Goal: Task Accomplishment & Management: Use online tool/utility

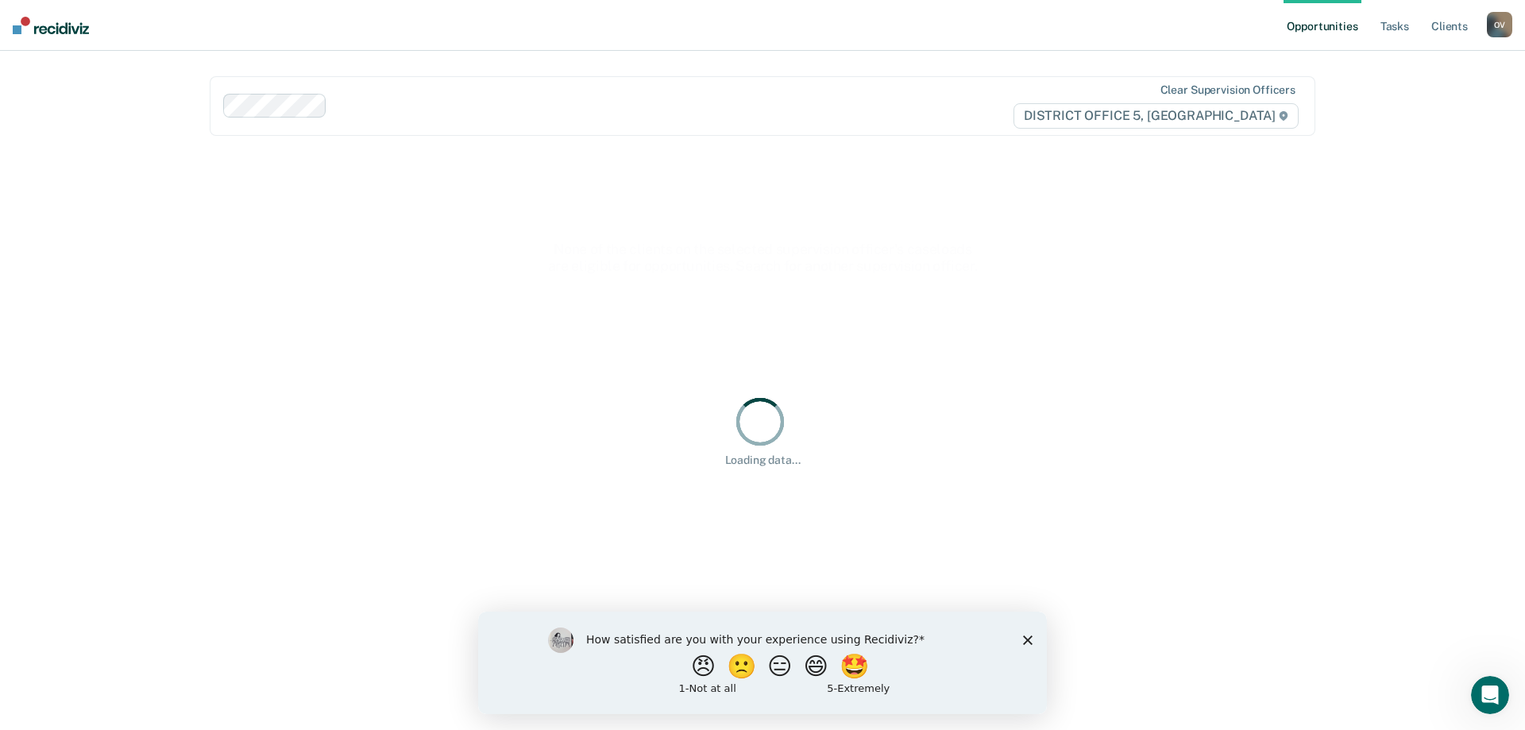
click at [1030, 637] on polygon "Close survey" at bounding box center [1028, 640] width 10 height 10
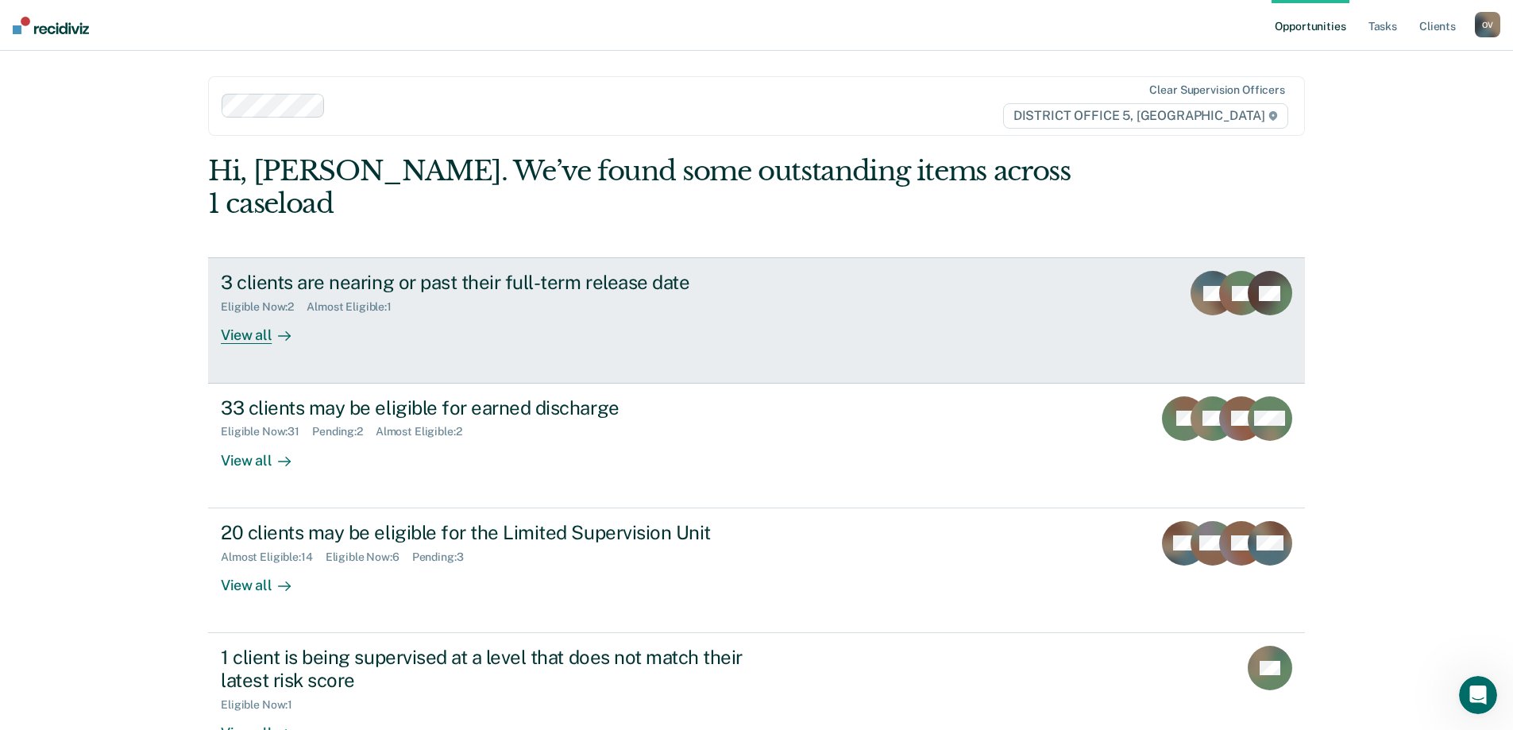
click at [233, 314] on div "View all" at bounding box center [265, 329] width 89 height 31
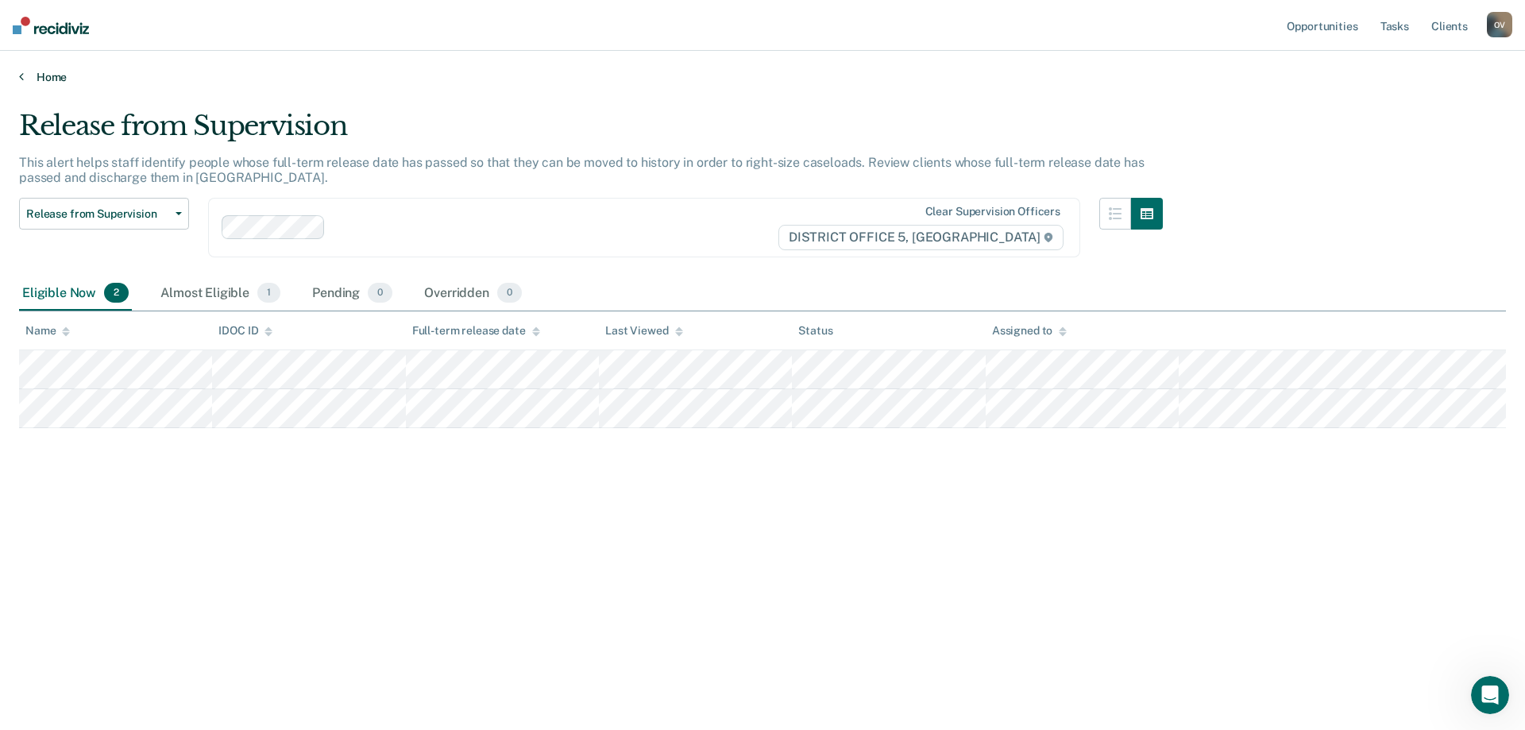
click at [29, 79] on link "Home" at bounding box center [762, 77] width 1487 height 14
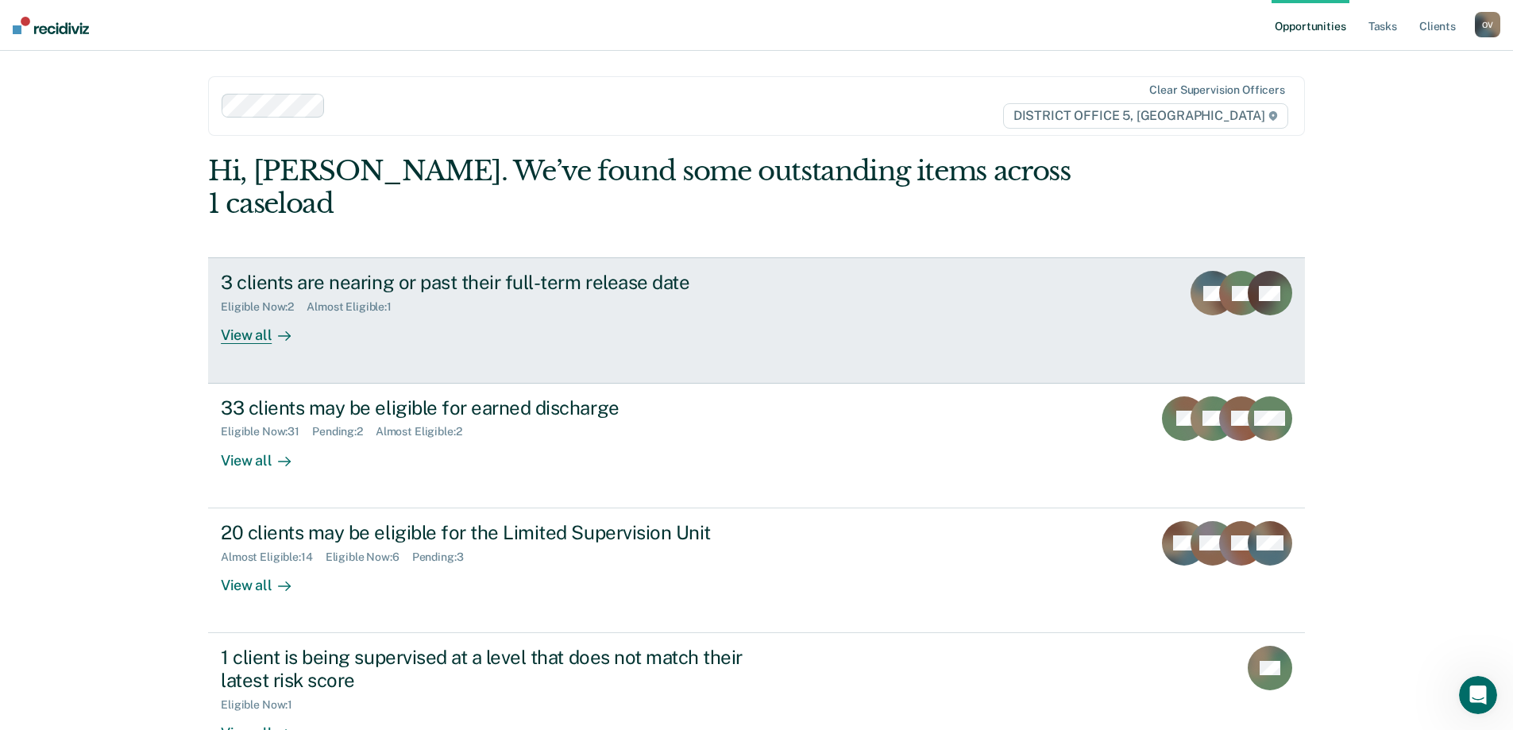
click at [257, 314] on div "View all" at bounding box center [265, 329] width 89 height 31
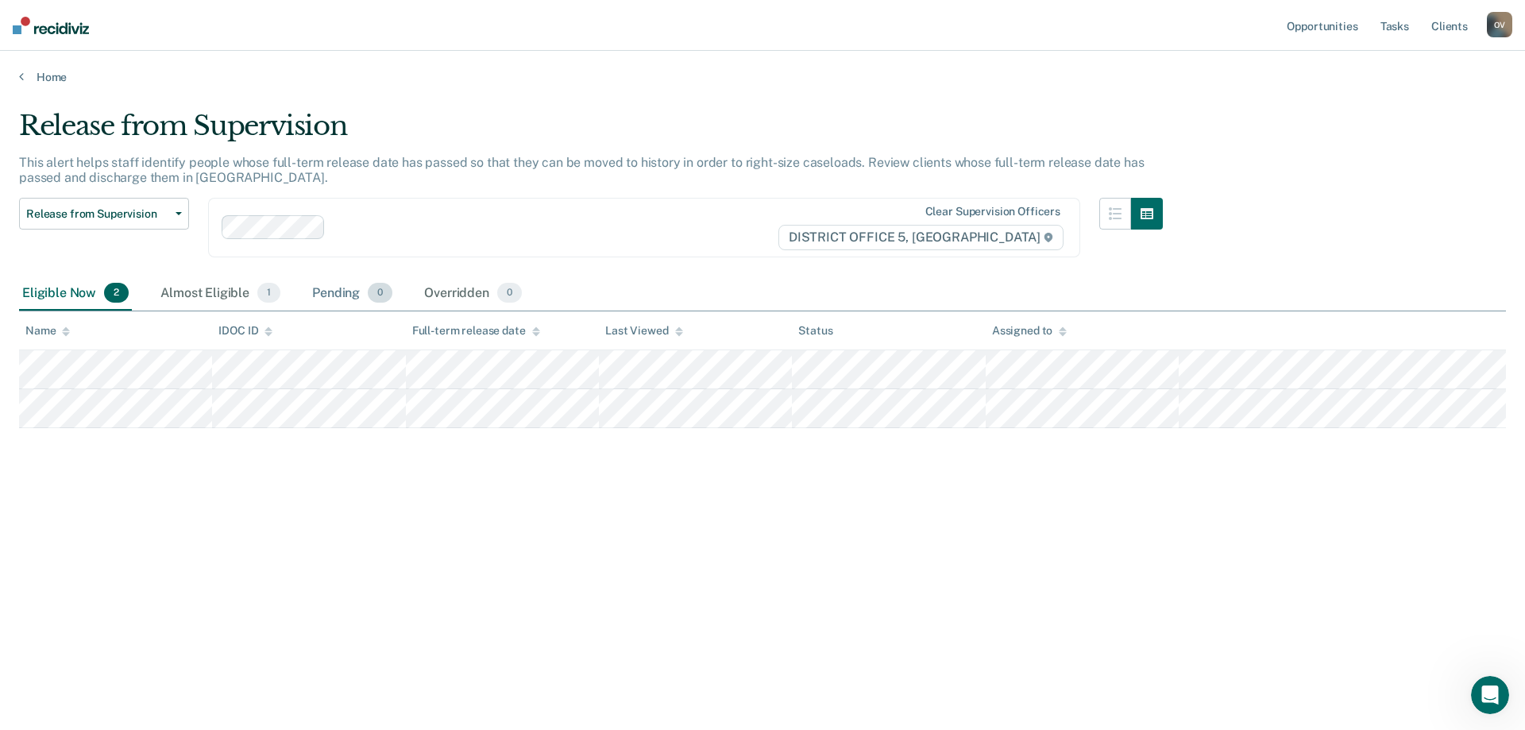
click at [349, 303] on div "Pending 0" at bounding box center [352, 293] width 87 height 35
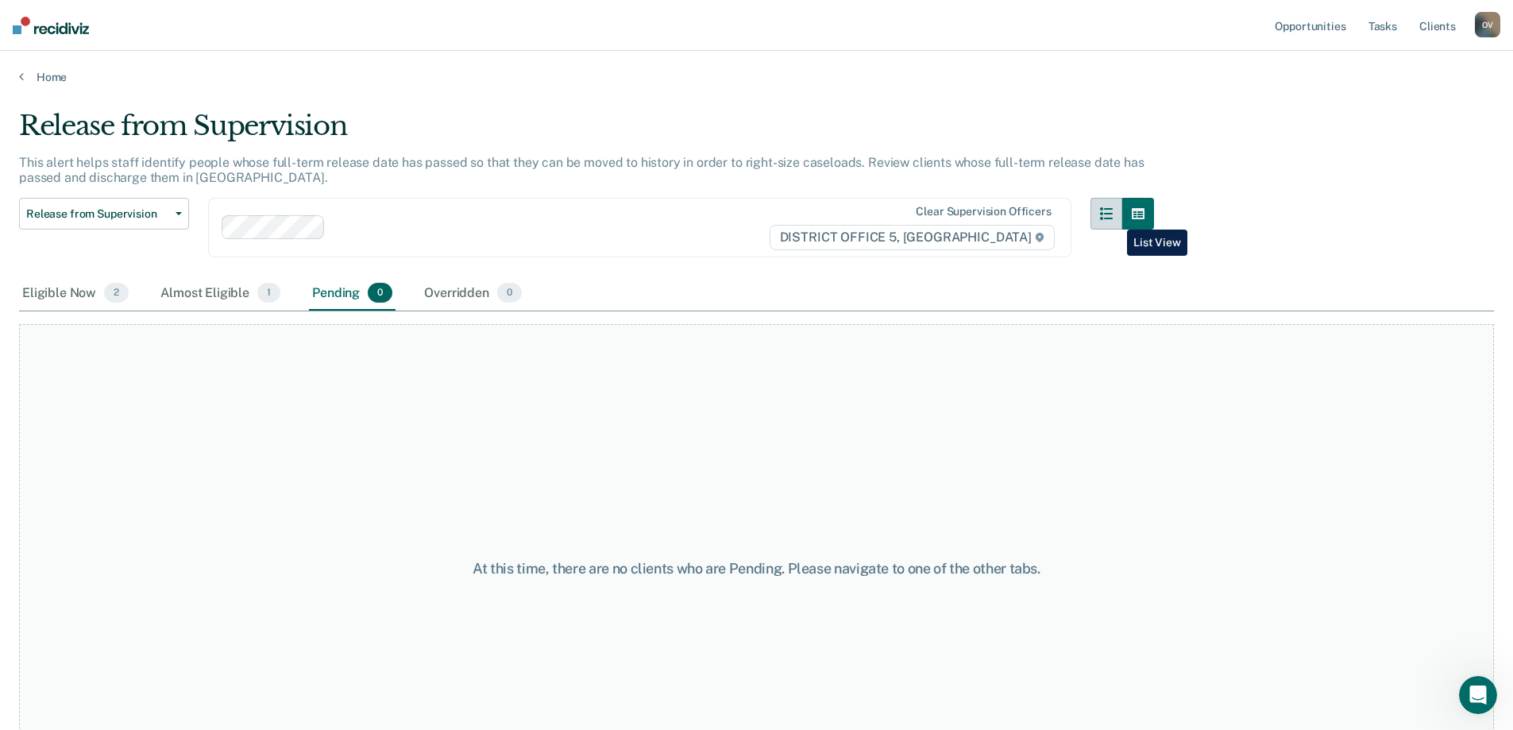
click at [1113, 214] on icon "button" at bounding box center [1106, 213] width 13 height 13
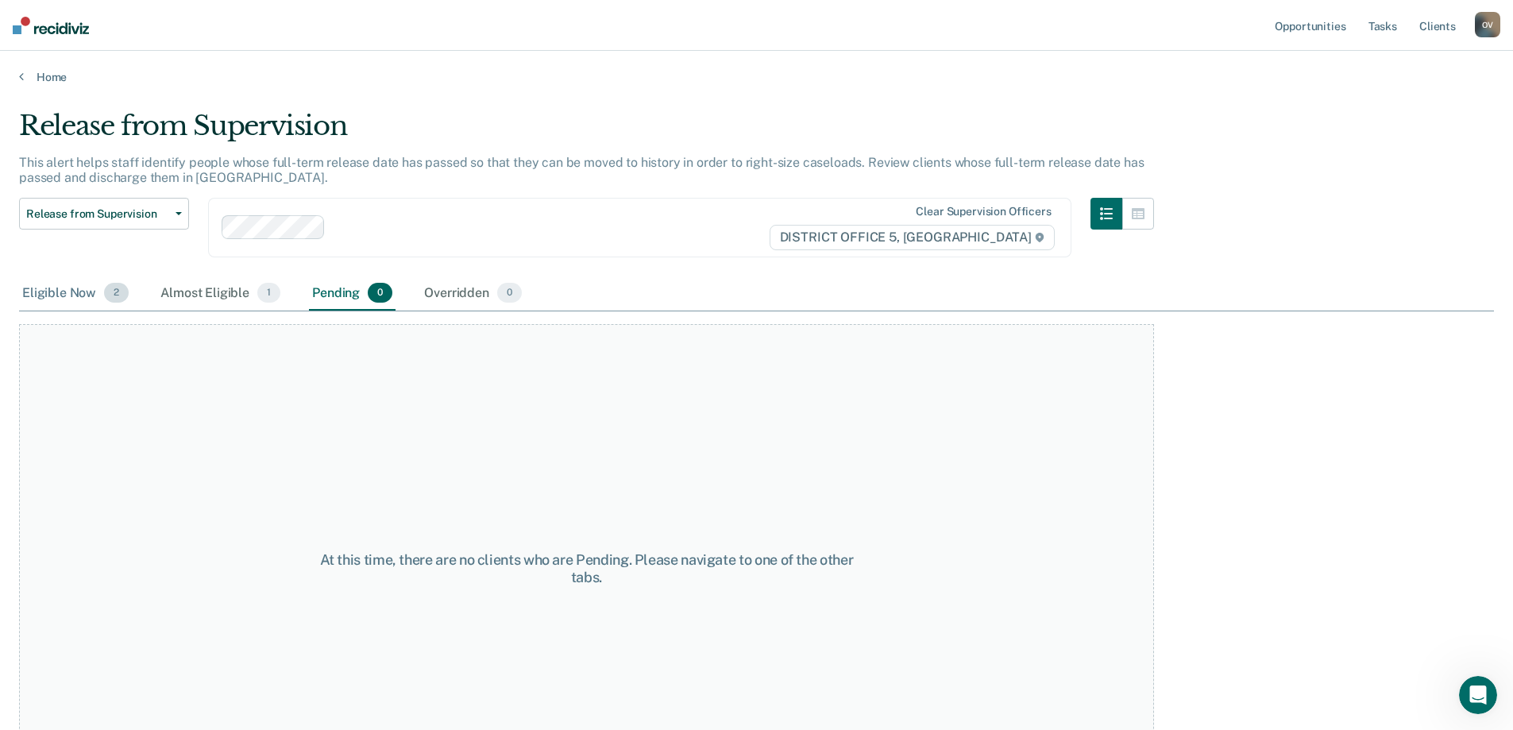
click at [74, 291] on div "Eligible Now 2" at bounding box center [75, 293] width 113 height 35
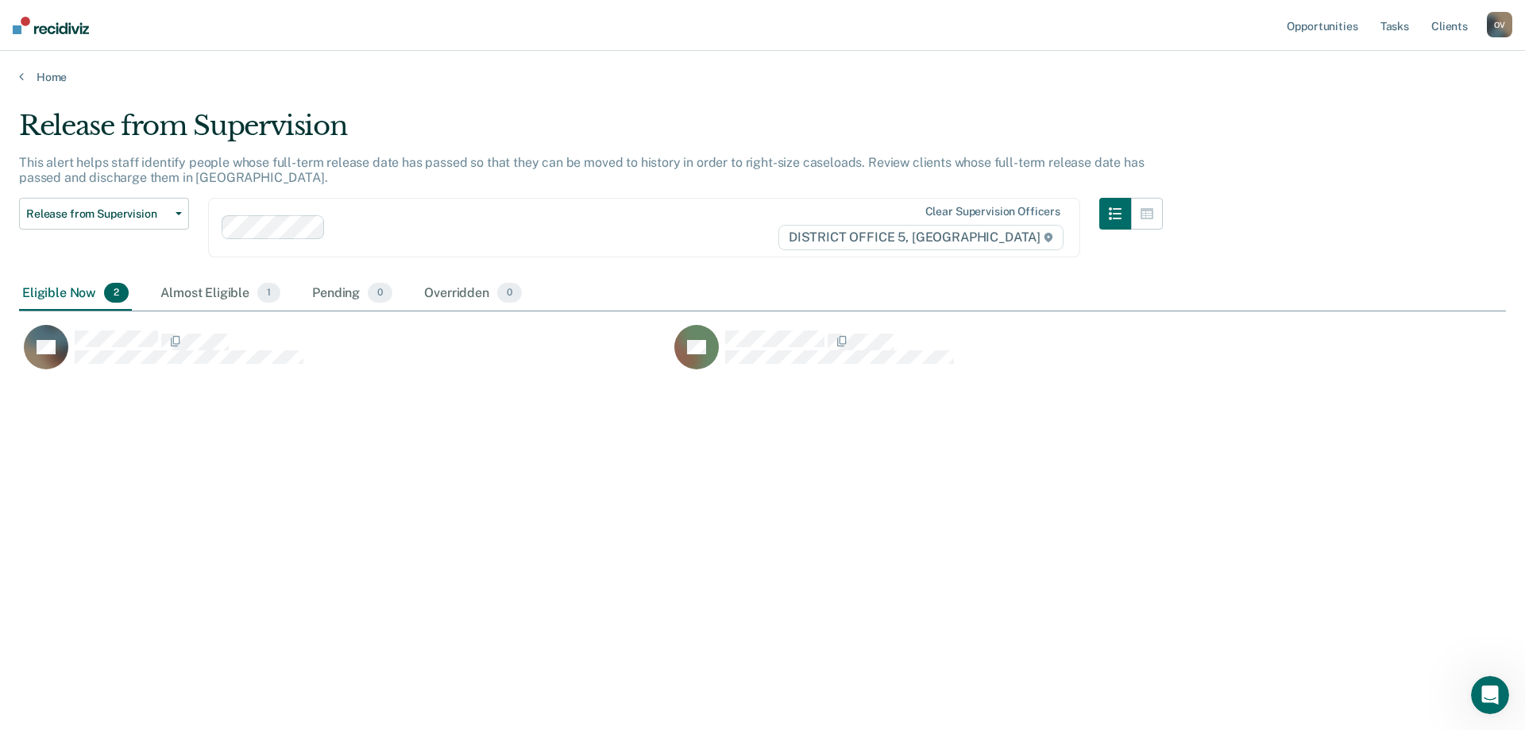
scroll to position [489, 1475]
click at [168, 218] on span "Release from Supervision" at bounding box center [97, 214] width 143 height 14
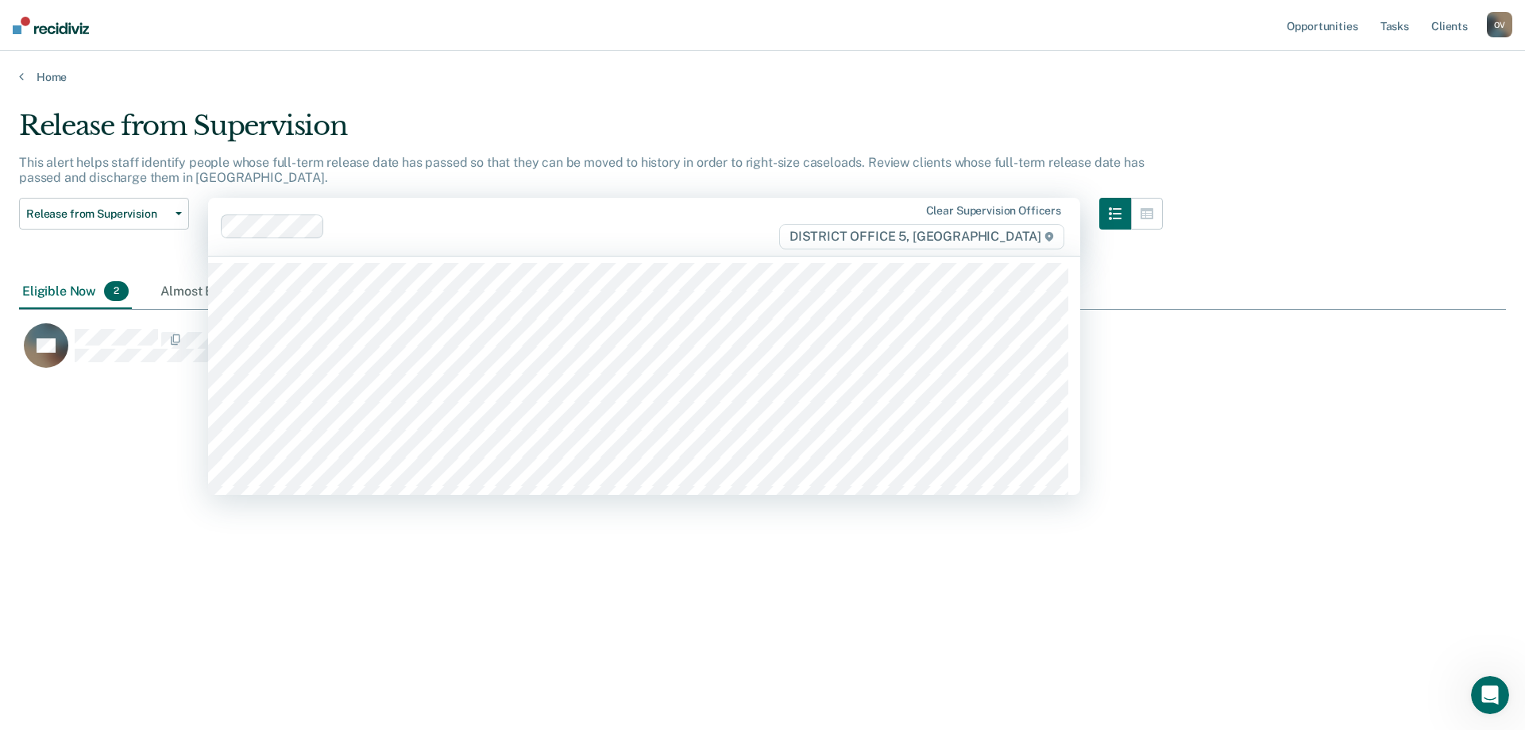
click at [500, 222] on div at bounding box center [554, 227] width 446 height 18
click at [1227, 149] on div "Release from Supervision This alert helps staff identify people whose full-term…" at bounding box center [762, 360] width 1487 height 501
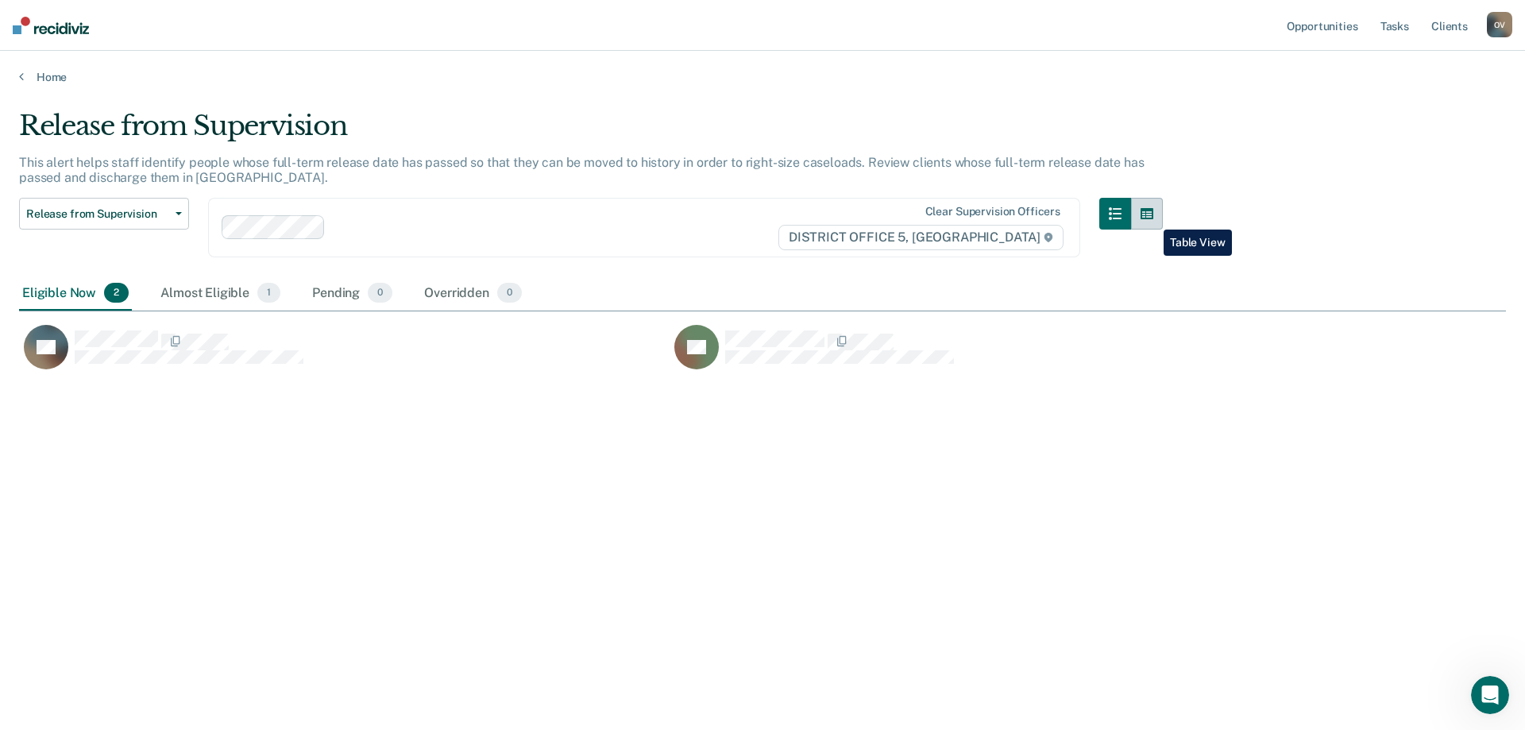
click at [1152, 218] on icon "button" at bounding box center [1146, 213] width 13 height 11
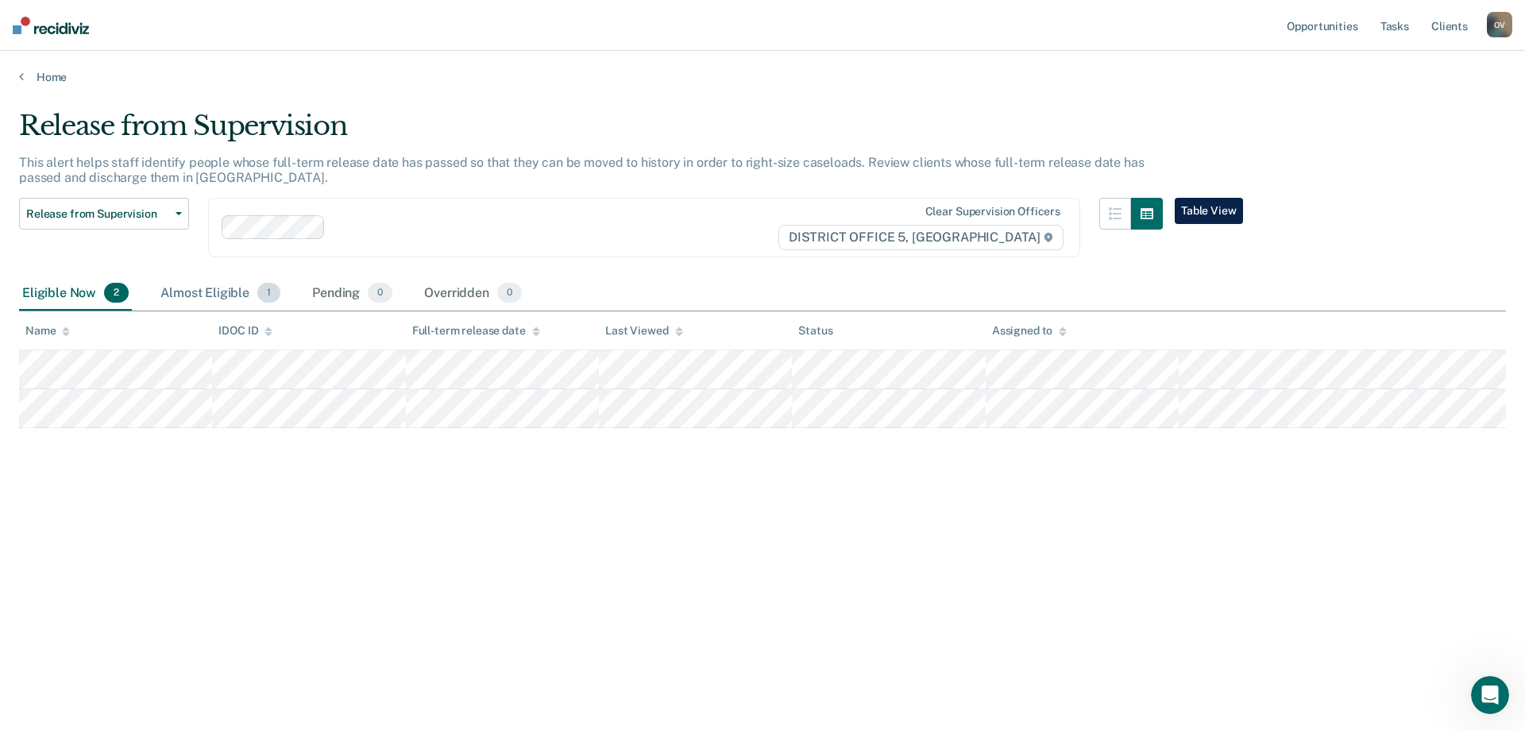
click at [182, 294] on div "Almost Eligible 1" at bounding box center [220, 293] width 126 height 35
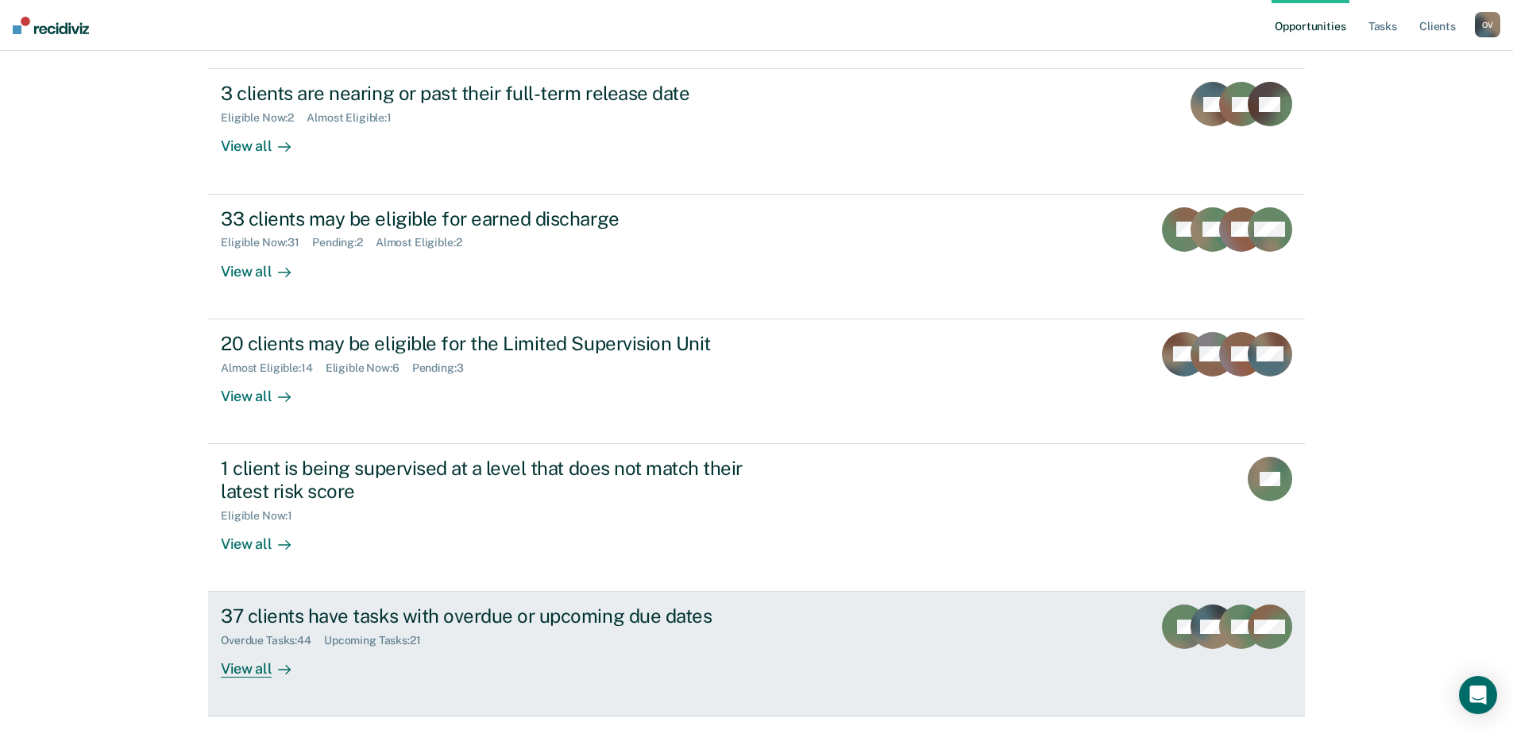
scroll to position [206, 0]
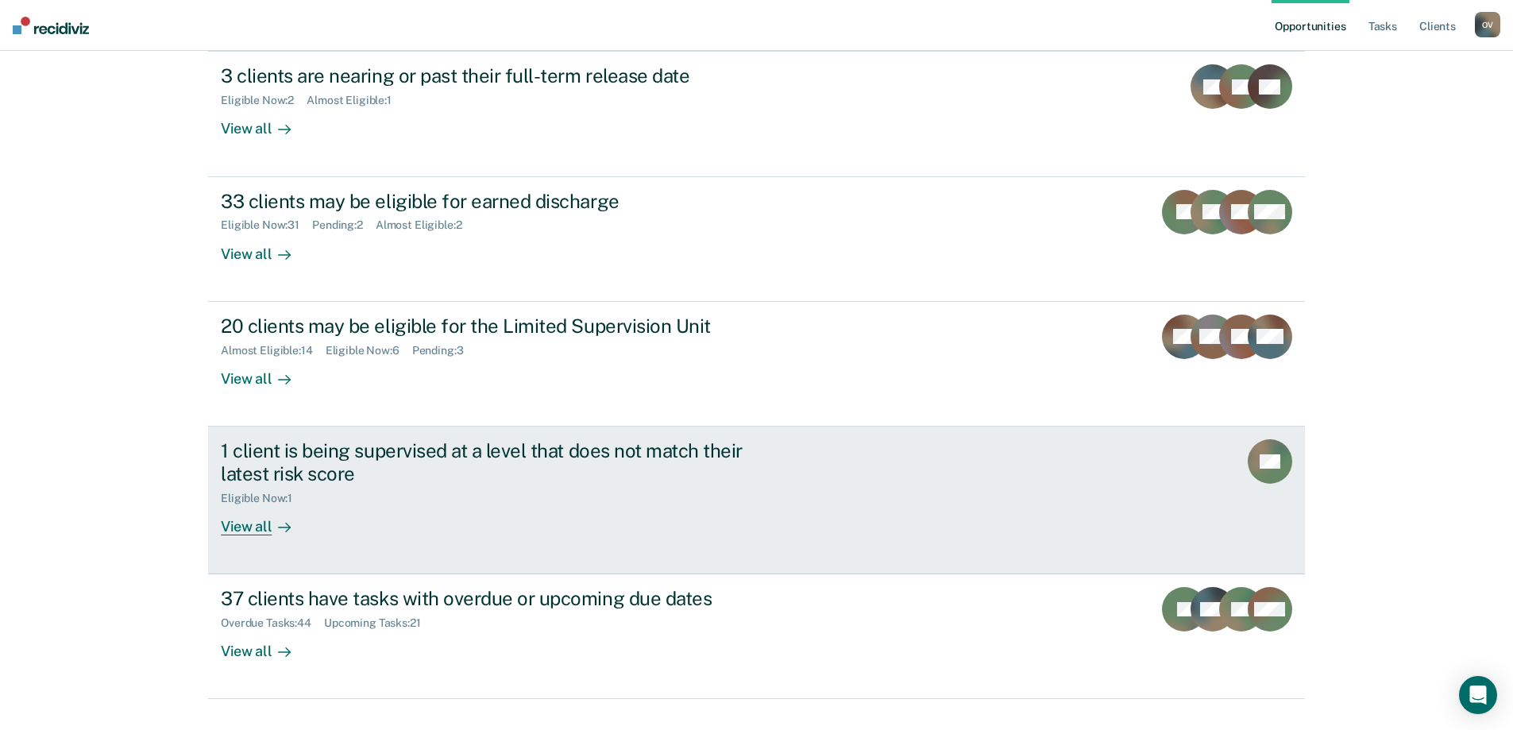
click at [251, 504] on div "View all" at bounding box center [265, 519] width 89 height 31
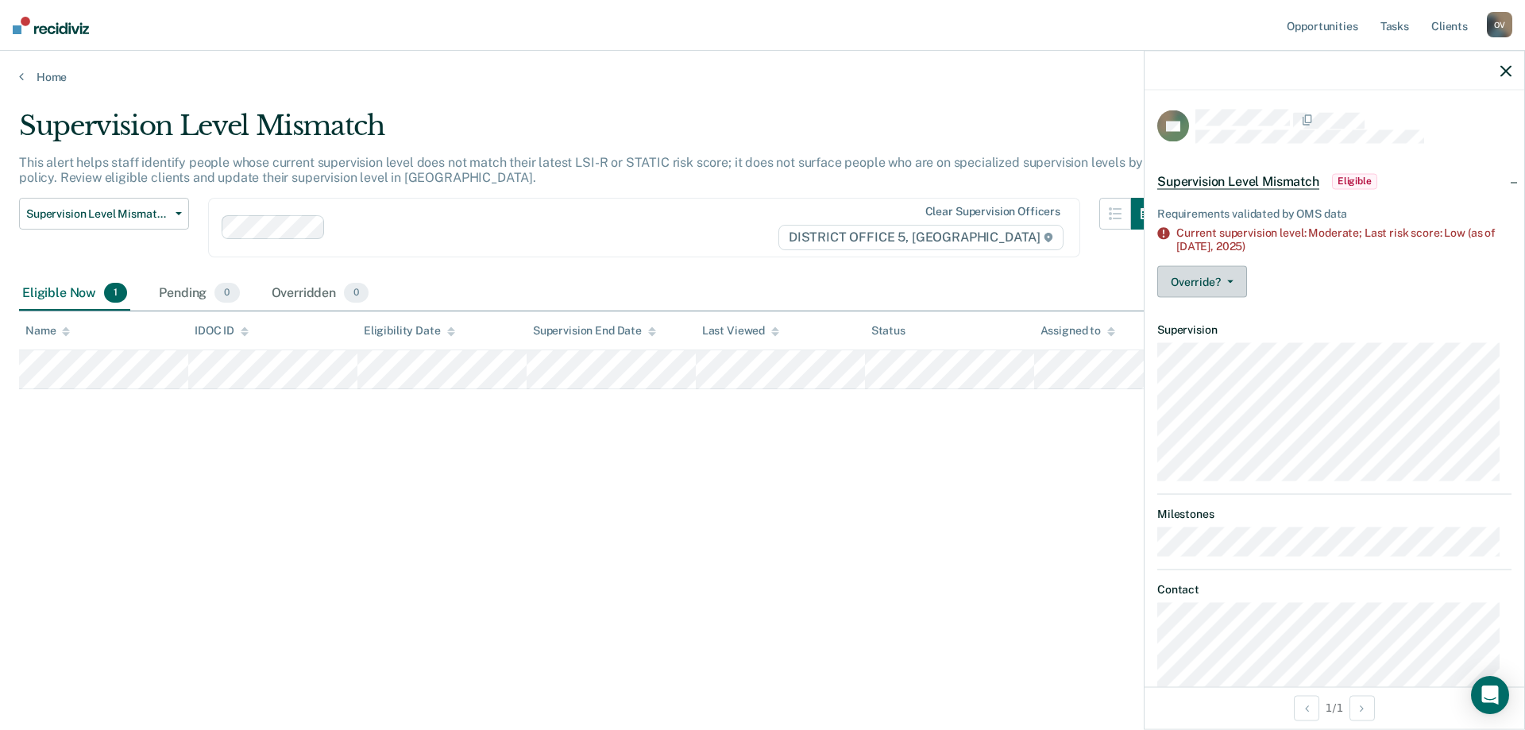
click at [1233, 273] on button "Override?" at bounding box center [1202, 281] width 90 height 32
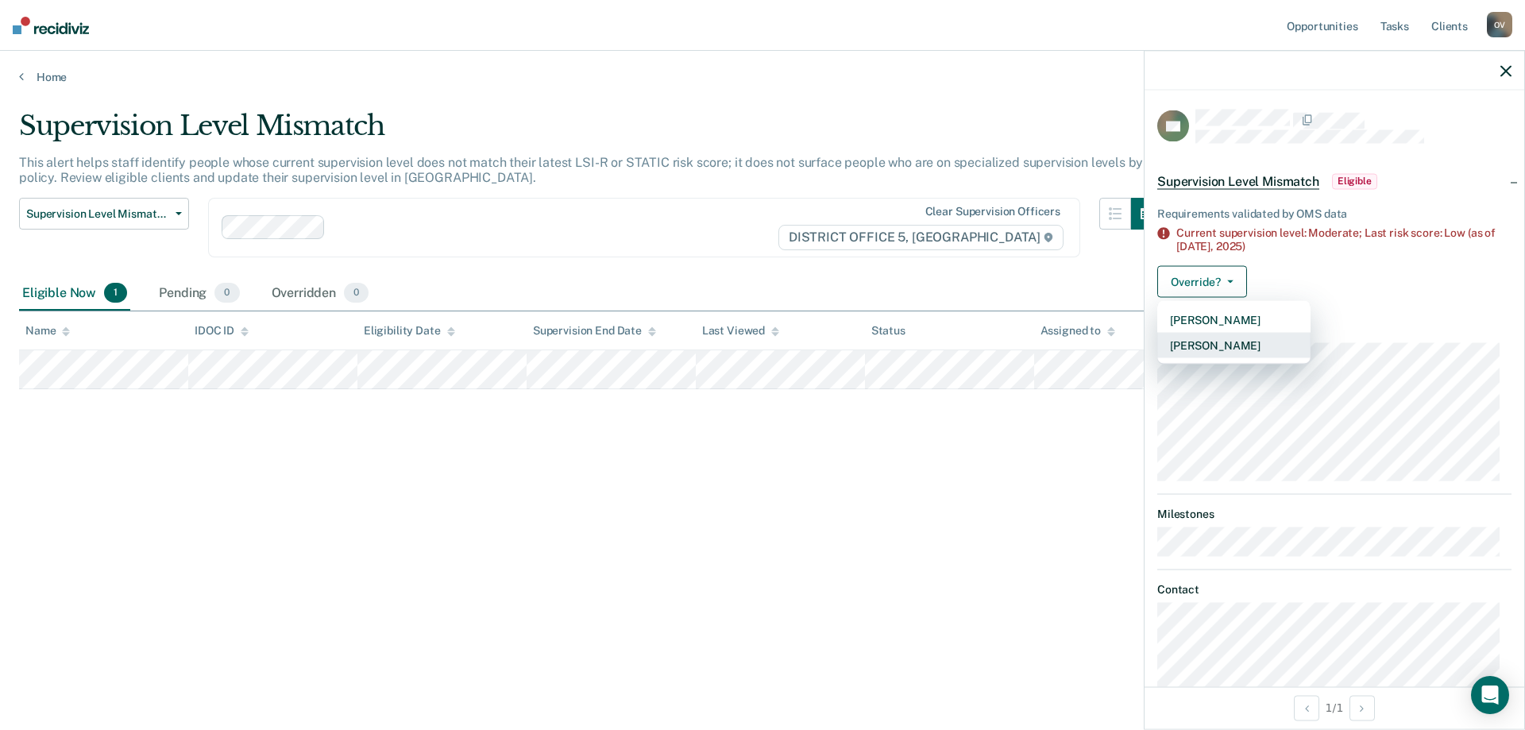
click at [1229, 347] on button "[PERSON_NAME]" at bounding box center [1233, 344] width 153 height 25
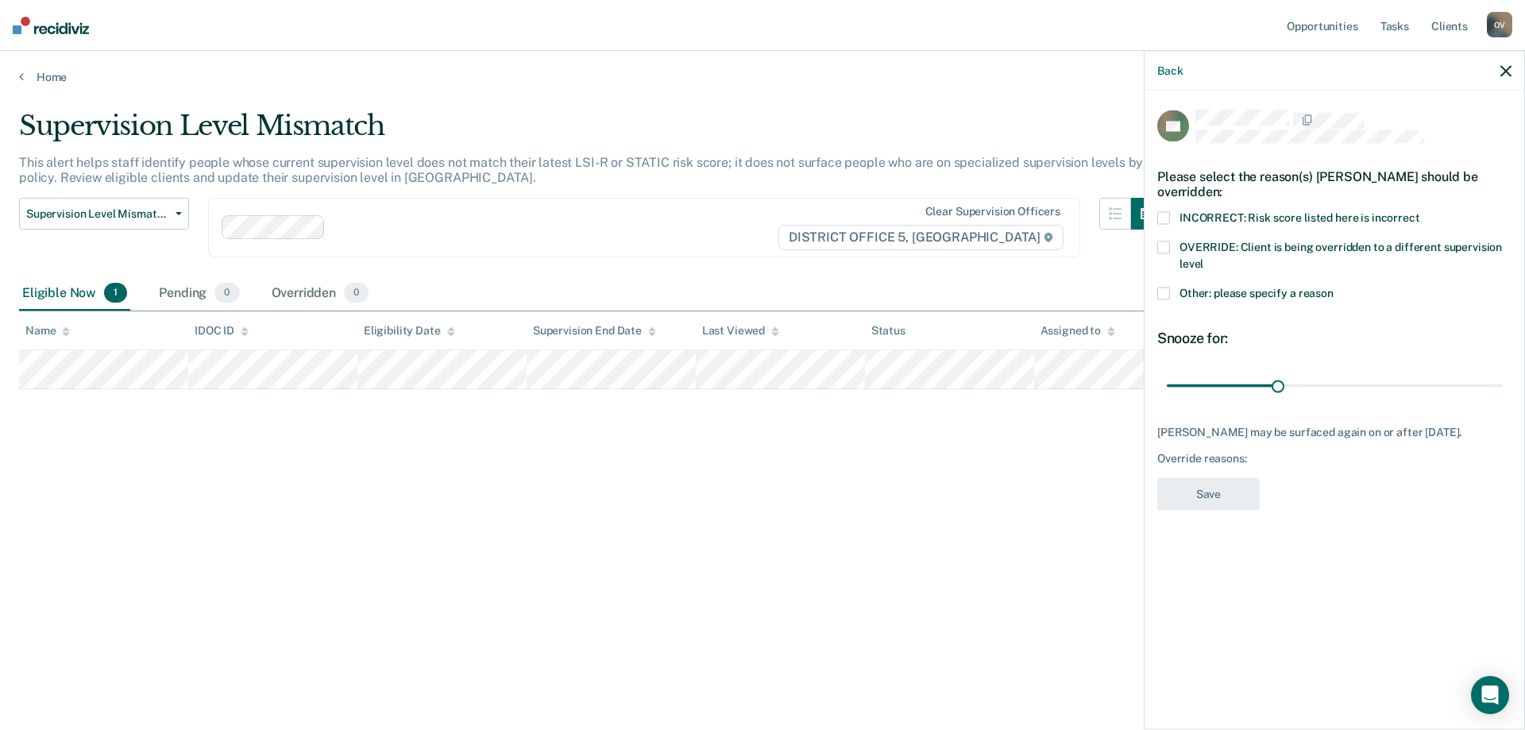
click at [1162, 295] on span at bounding box center [1163, 293] width 13 height 13
click at [1333, 287] on input "Other: please specify a reason" at bounding box center [1333, 287] width 0 height 0
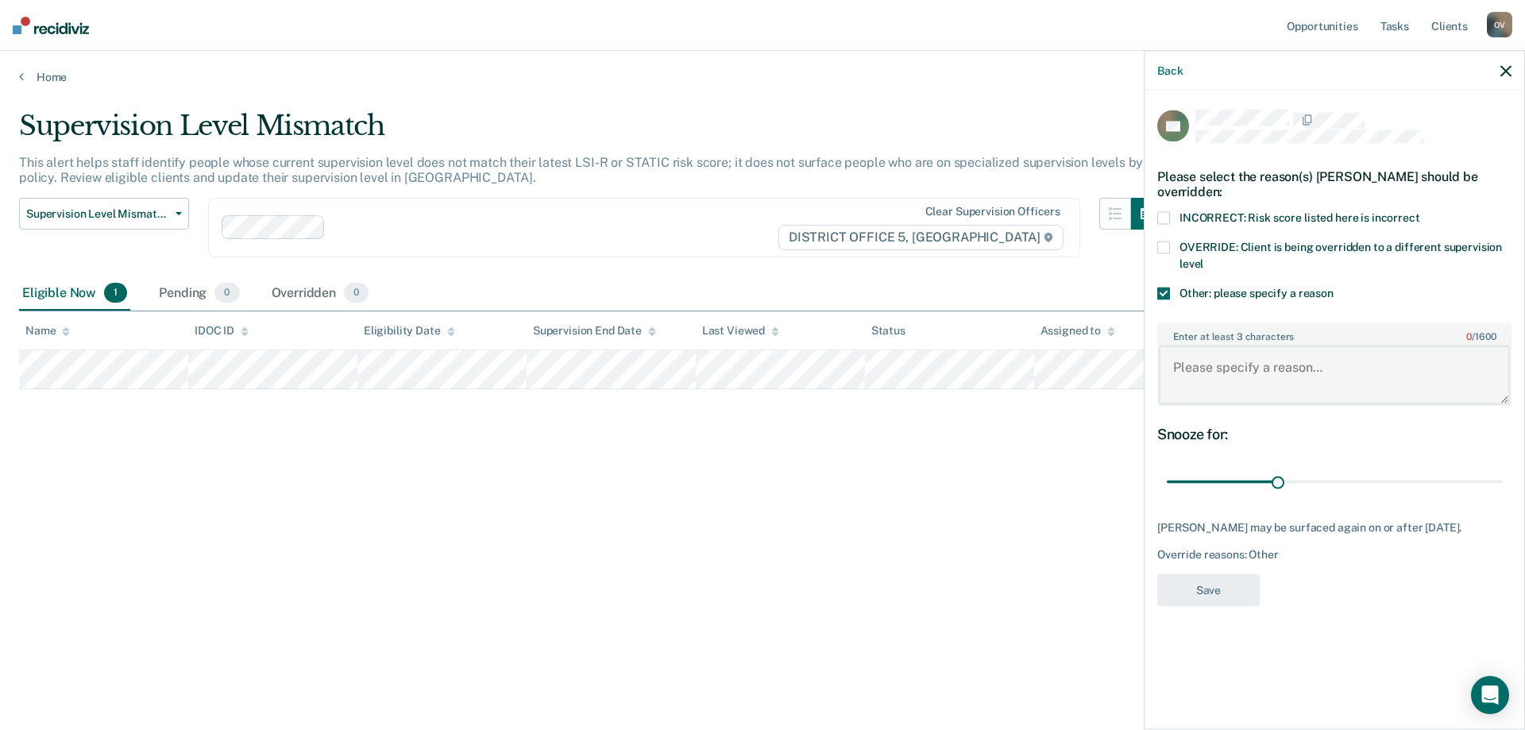
click at [1223, 373] on textarea "Enter at least 3 characters 0 / 1600" at bounding box center [1334, 374] width 351 height 59
type textarea "Corrected on [DATE]"
drag, startPoint x: 1275, startPoint y: 483, endPoint x: 1149, endPoint y: 491, distance: 125.7
click at [1167, 491] on input "range" at bounding box center [1334, 482] width 335 height 28
drag, startPoint x: 1173, startPoint y: 481, endPoint x: 1279, endPoint y: 488, distance: 105.9
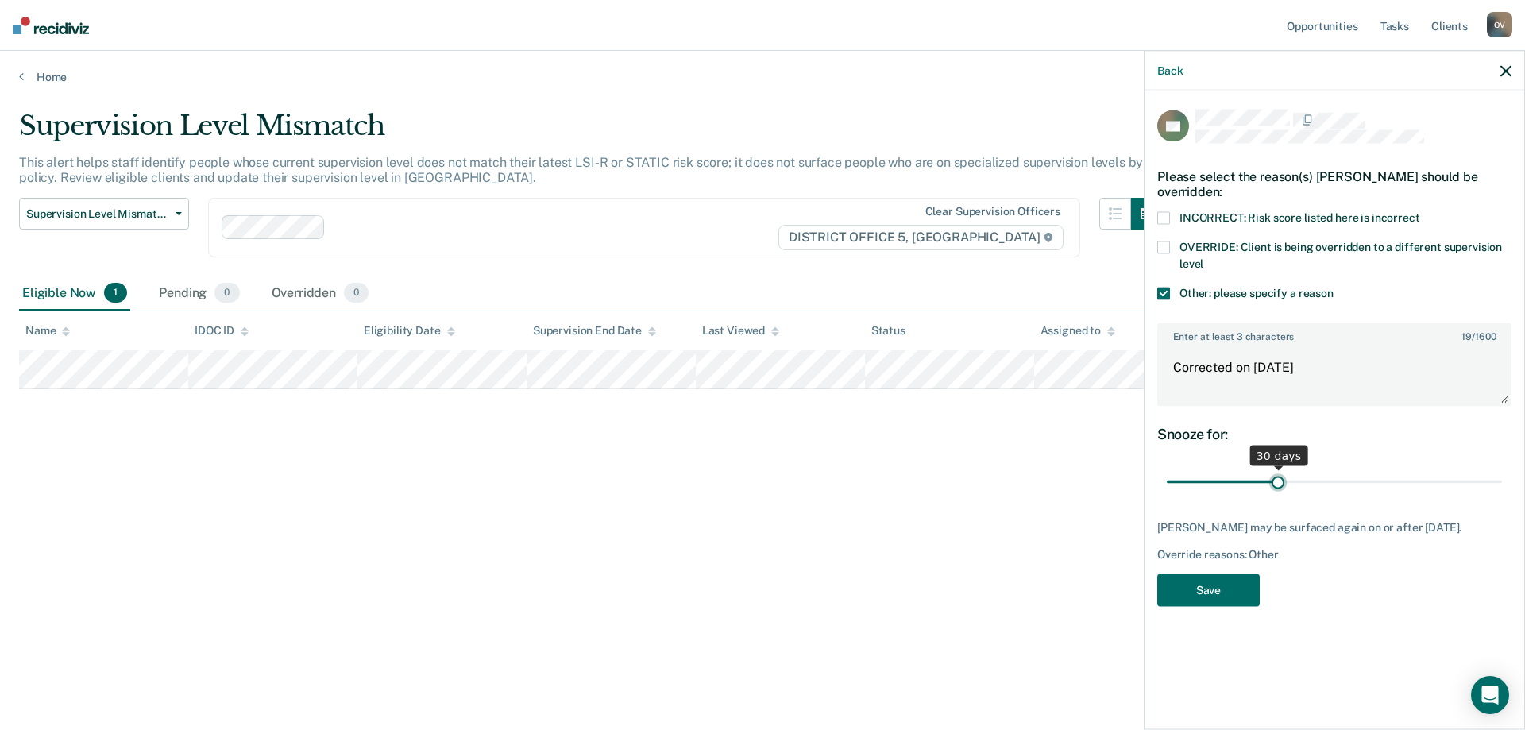
type input "30"
click at [1279, 488] on input "range" at bounding box center [1334, 482] width 335 height 28
click at [1234, 588] on button "Save" at bounding box center [1208, 589] width 102 height 33
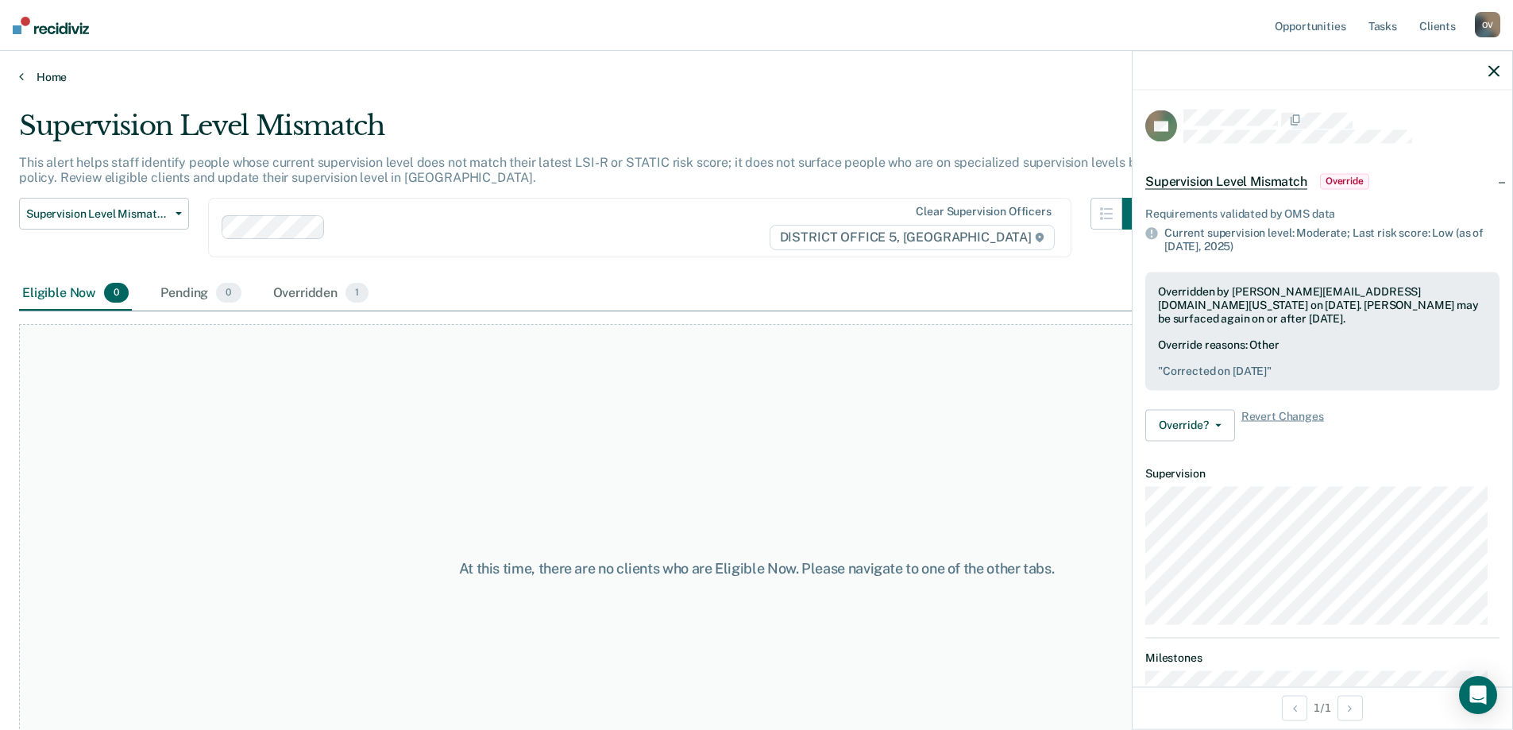
click at [33, 78] on link "Home" at bounding box center [756, 77] width 1475 height 14
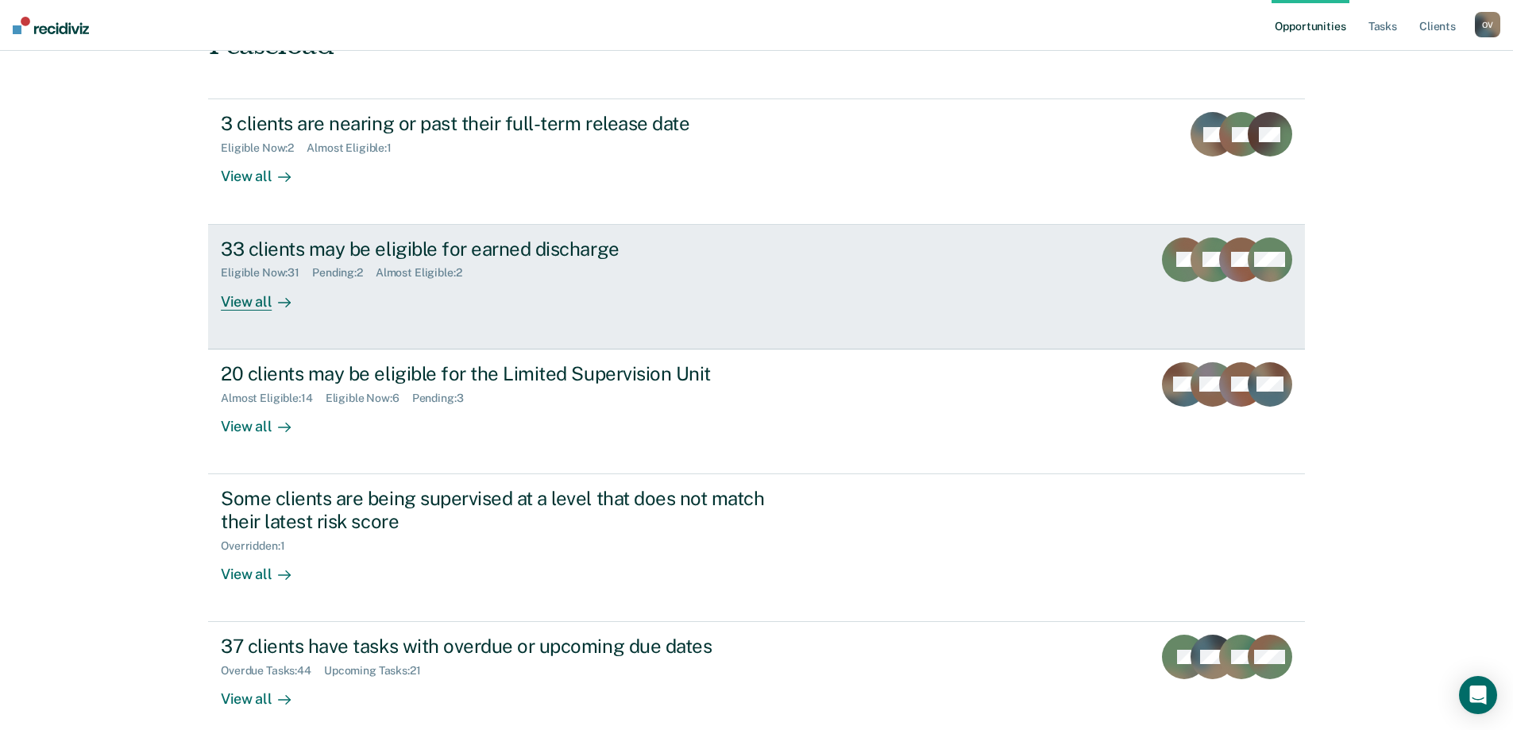
scroll to position [206, 0]
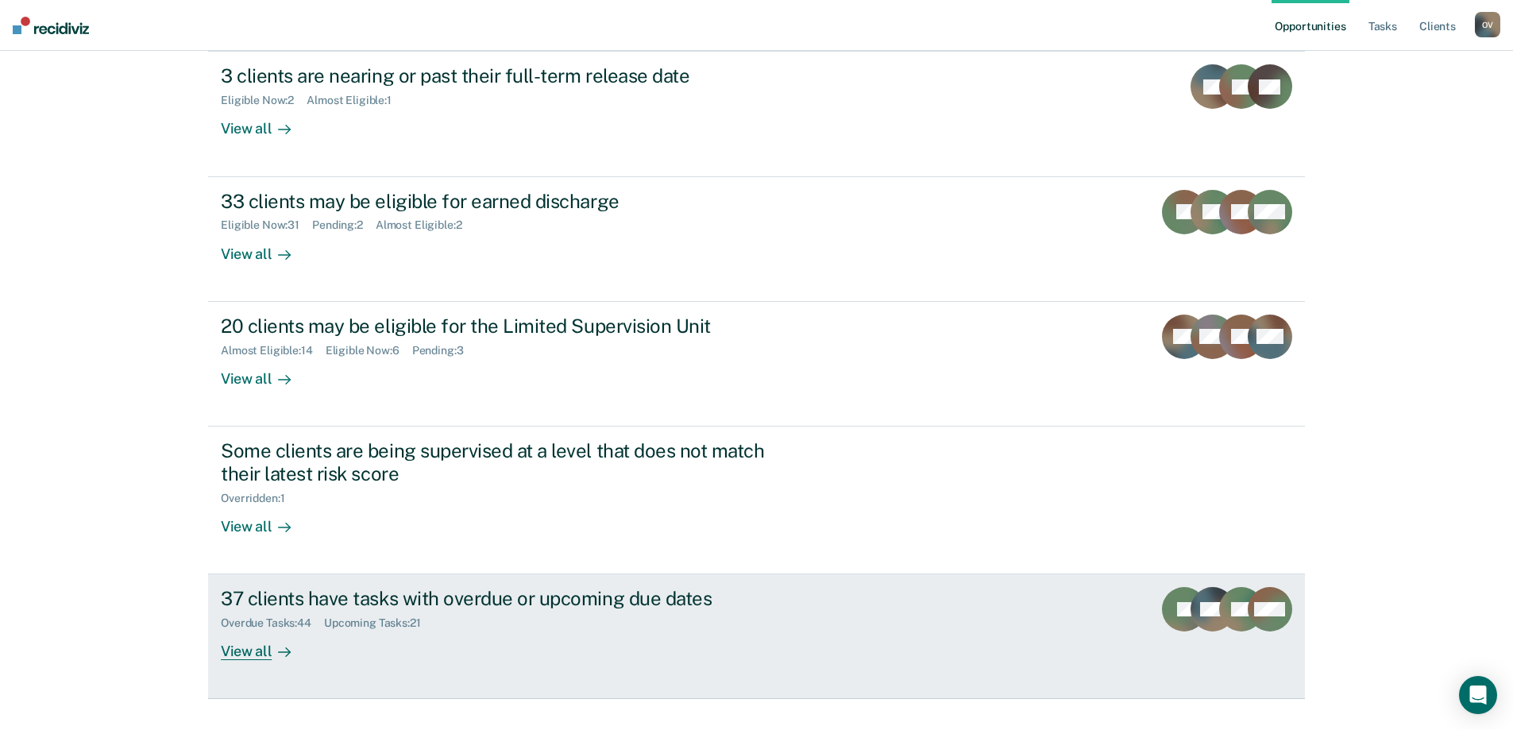
click at [505, 587] on div "37 clients have tasks with overdue or upcoming due dates" at bounding box center [500, 598] width 558 height 23
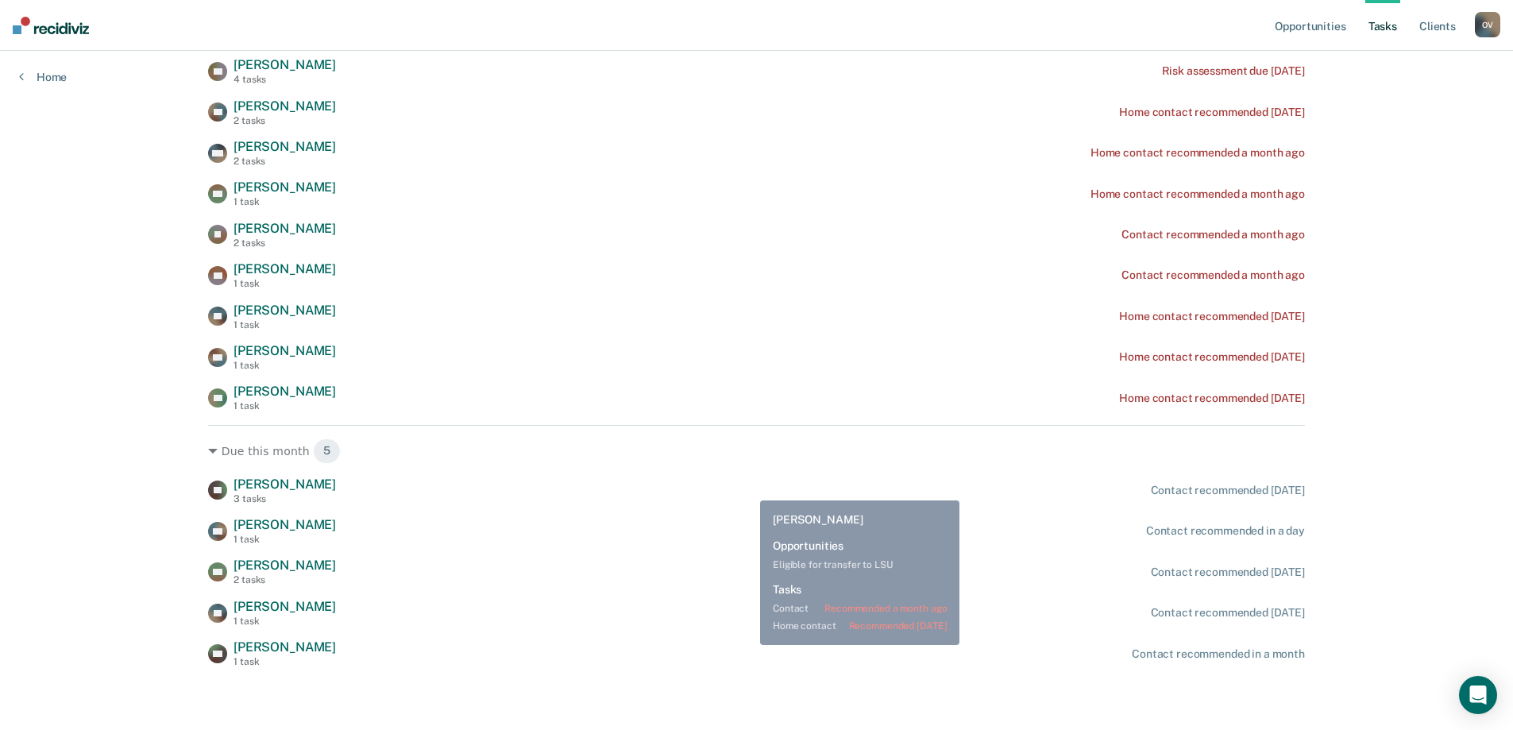
scroll to position [1218, 0]
